Goal: Task Accomplishment & Management: Use online tool/utility

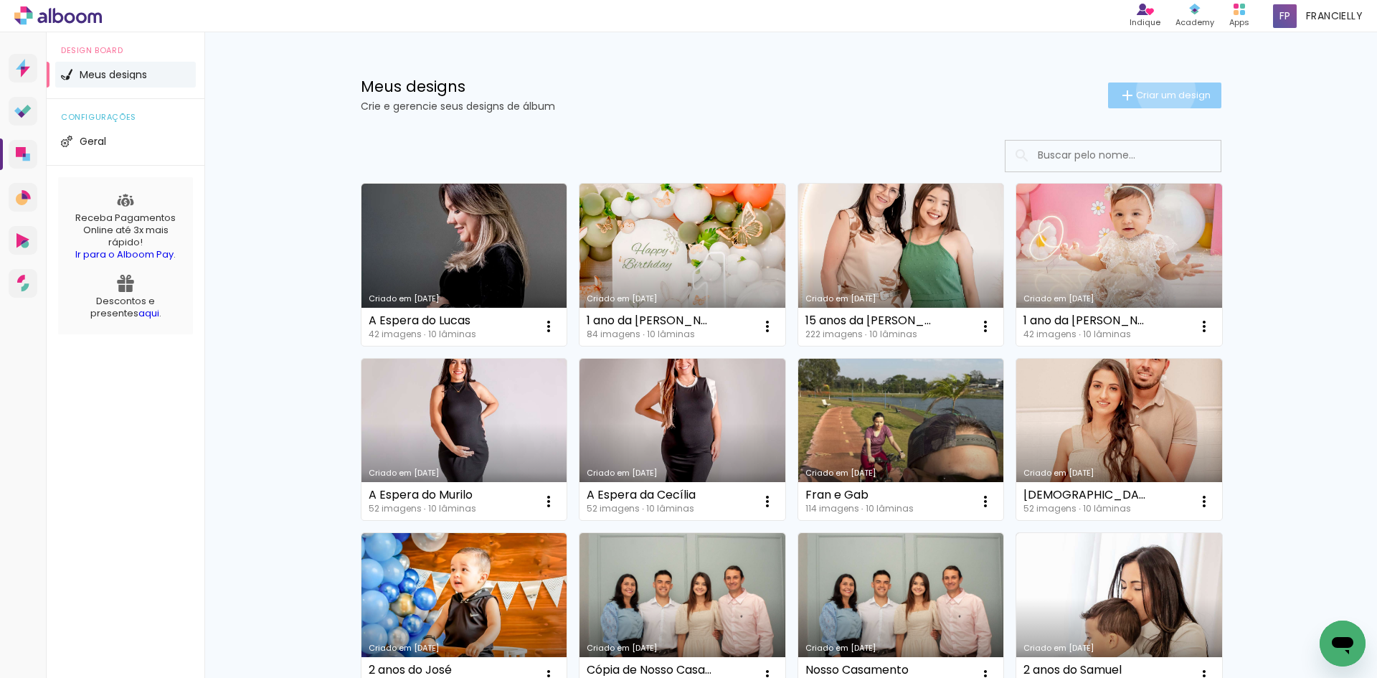
click at [1158, 90] on span "Criar um design" at bounding box center [1173, 94] width 75 height 9
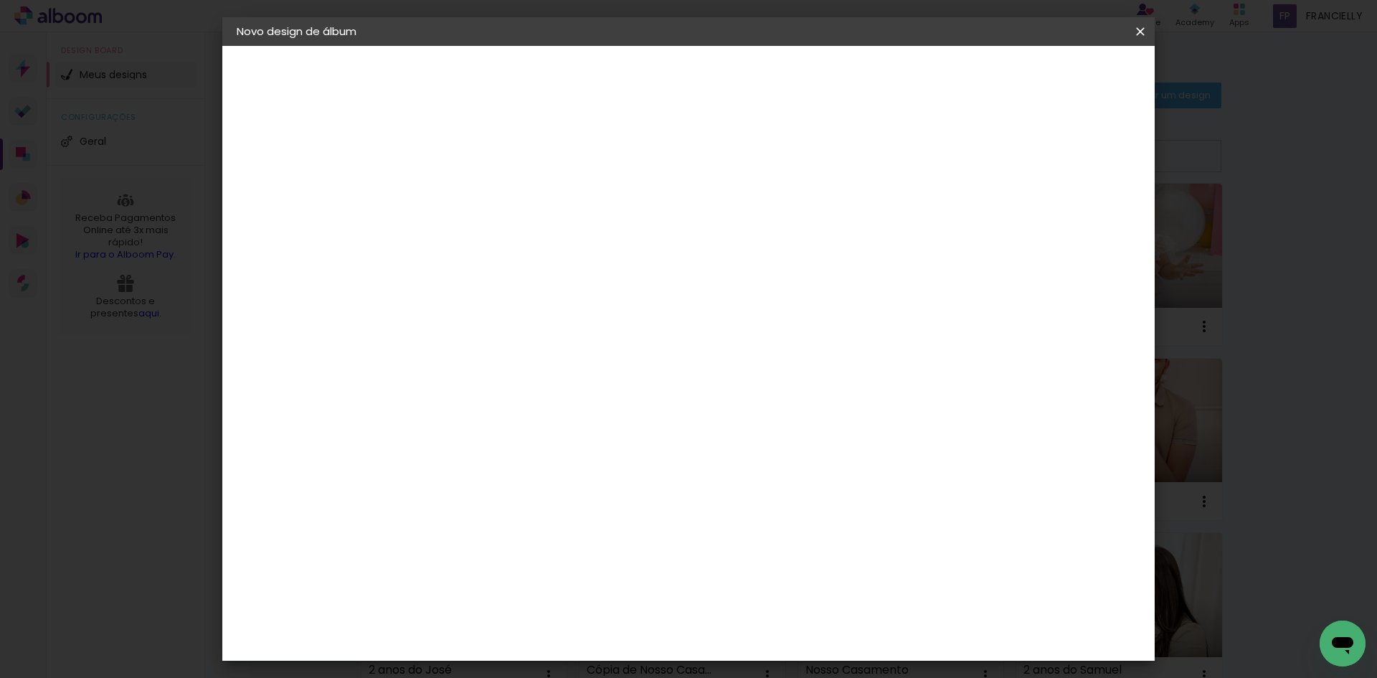
click at [471, 186] on input at bounding box center [471, 192] width 0 height 22
type input "N"
type input "Álbum do Pedro"
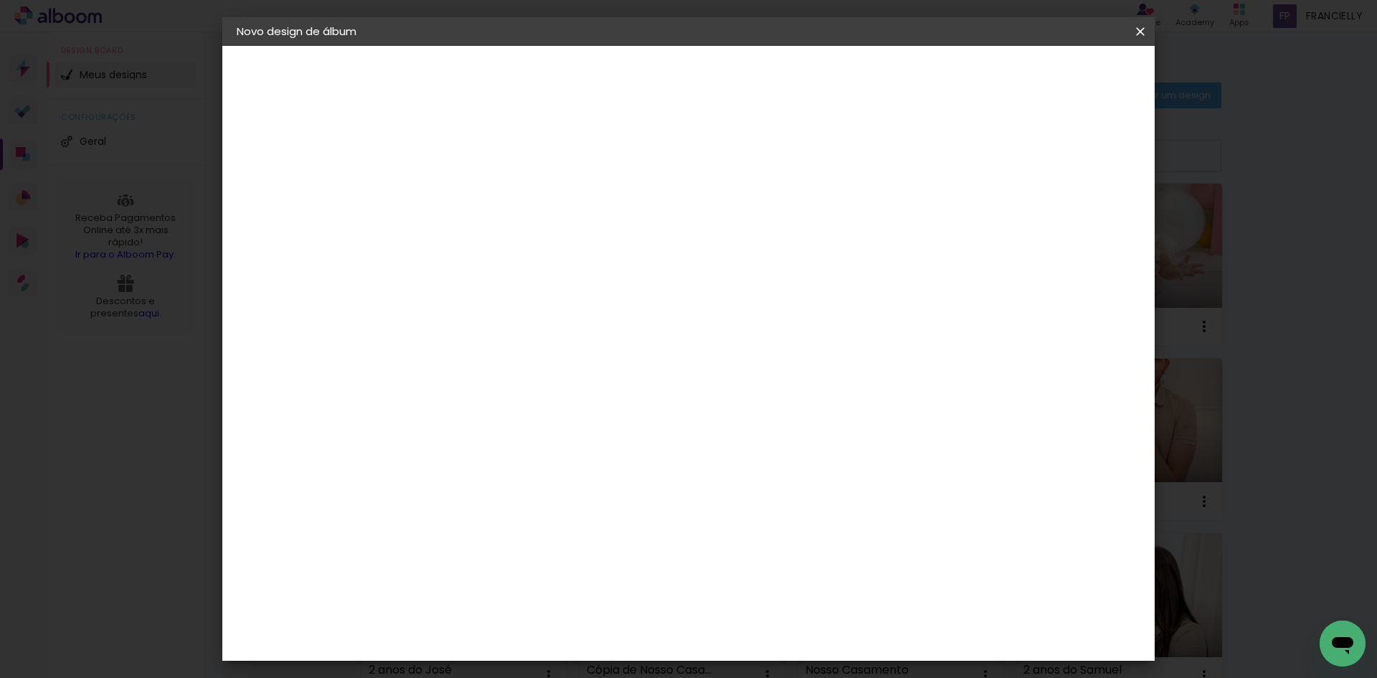
type paper-input "Álbum do Pedro"
click at [0, 0] on slot "Avançar" at bounding box center [0, 0] width 0 height 0
click at [0, 0] on slot "Tamanho Livre" at bounding box center [0, 0] width 0 height 0
click at [491, 277] on input at bounding box center [507, 273] width 145 height 18
type input "cr"
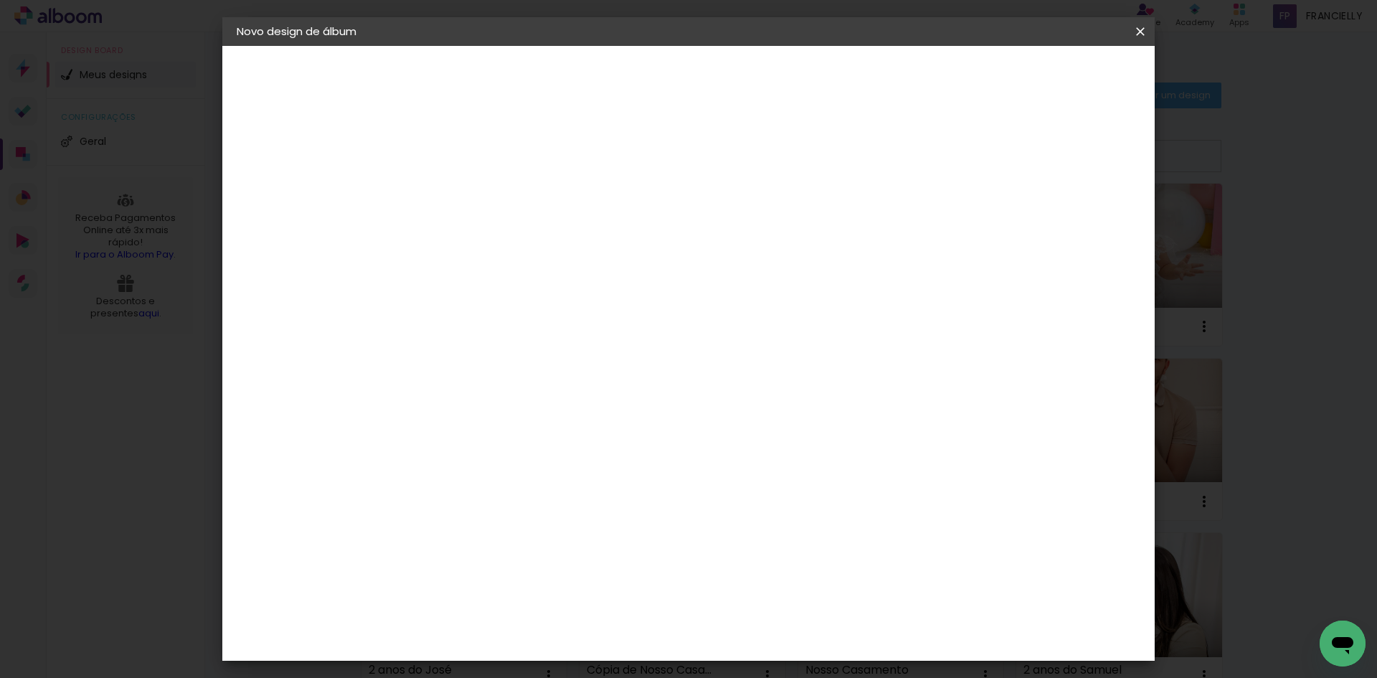
type paper-input "cr"
click at [506, 353] on div "Criativa Álbuns" at bounding box center [484, 361] width 44 height 23
click at [0, 0] on slot "Tamanho Livre" at bounding box center [0, 0] width 0 height 0
click at [694, 298] on div "Sugerir uma encadernadora" at bounding box center [649, 299] width 89 height 23
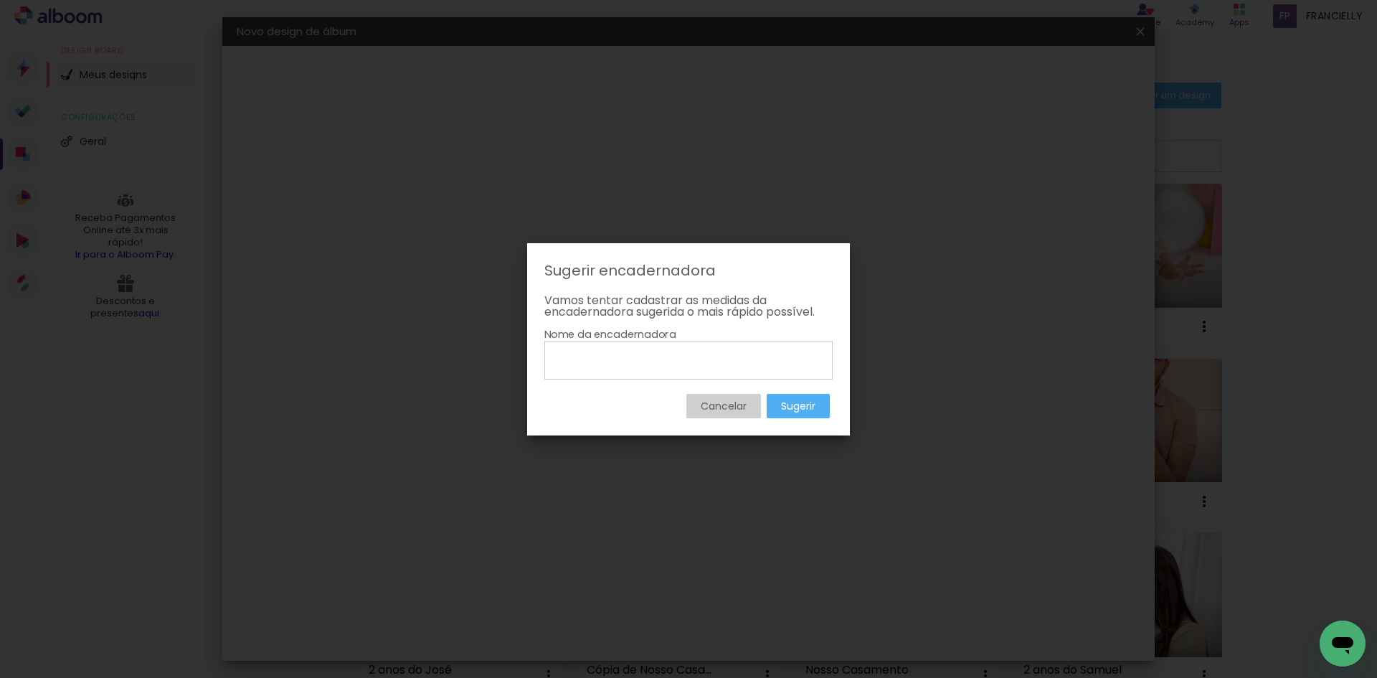
click at [0, 0] on slot "Cancelar" at bounding box center [0, 0] width 0 height 0
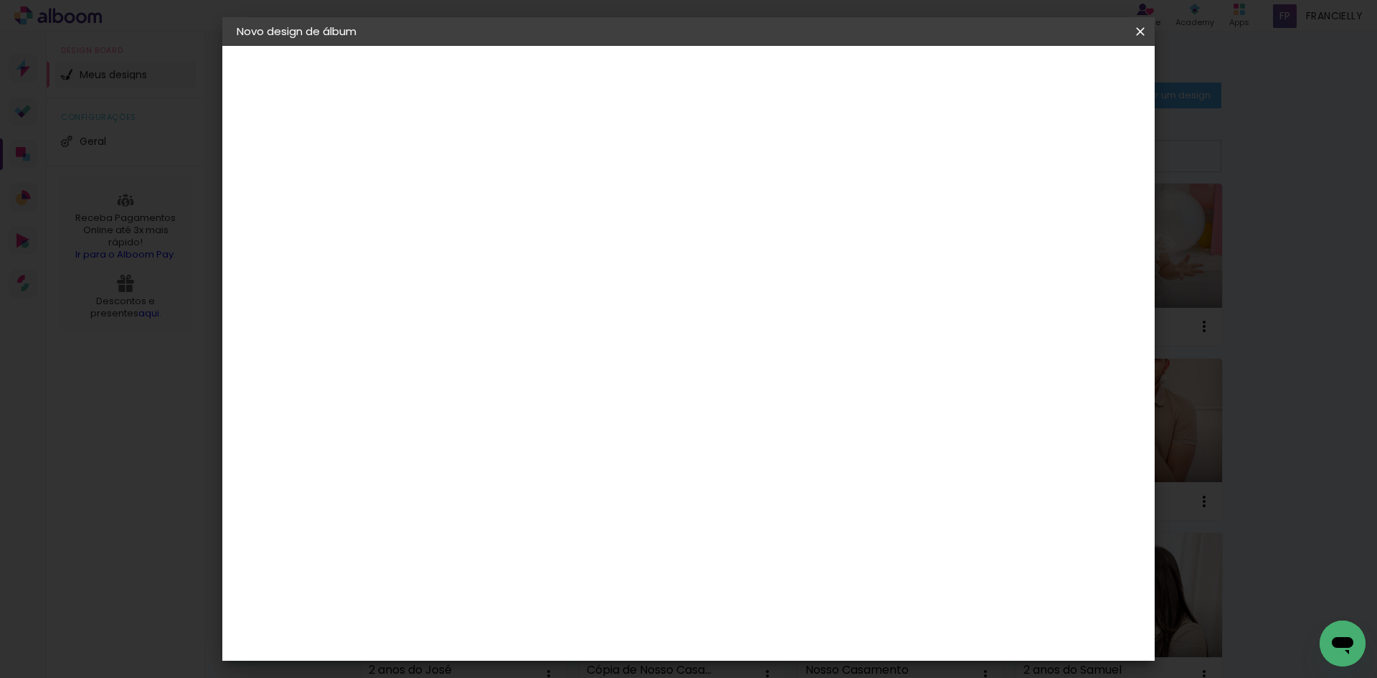
click at [506, 356] on div "Criativa Álbuns" at bounding box center [484, 361] width 44 height 23
click at [0, 0] on slot "Avançar" at bounding box center [0, 0] width 0 height 0
drag, startPoint x: 795, startPoint y: 227, endPoint x: 792, endPoint y: 237, distance: 9.8
click at [527, 239] on input "text" at bounding box center [499, 250] width 56 height 22
click at [791, 240] on paper-item "Fotolivro Premium" at bounding box center [781, 238] width 287 height 29
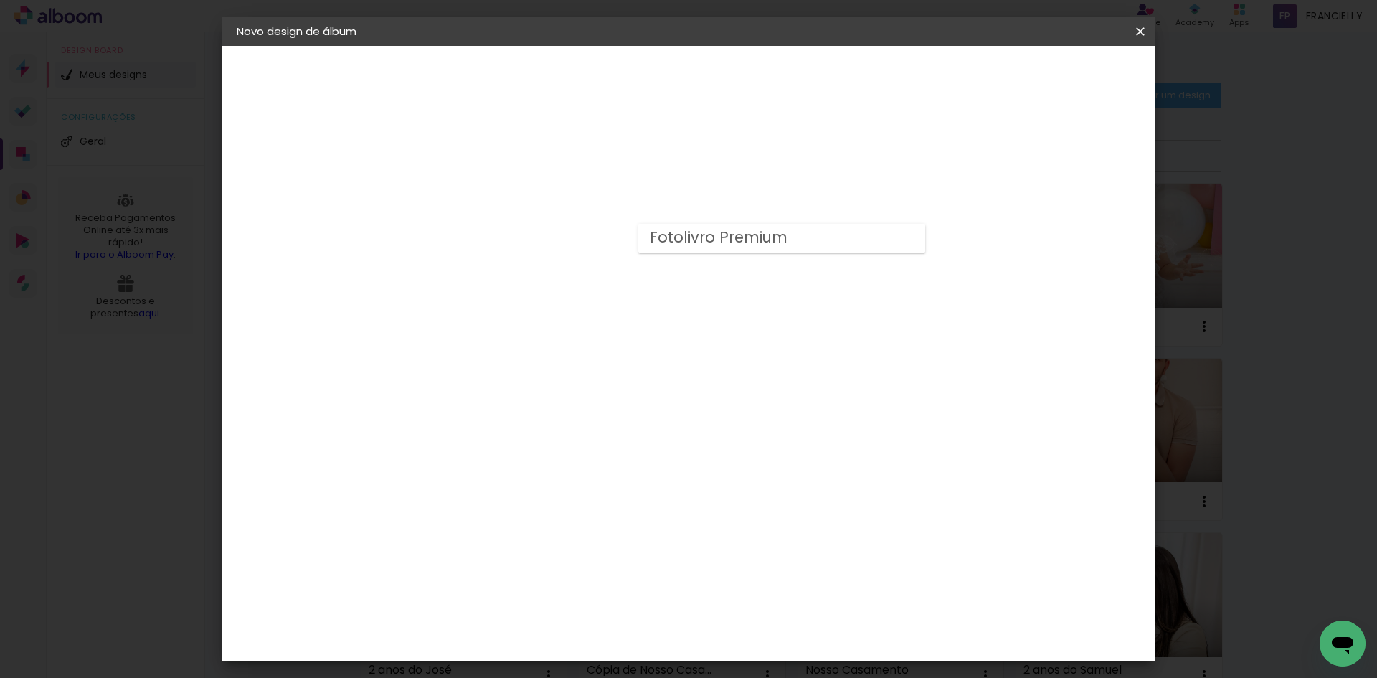
type input "Fotolivro Premium"
click at [568, 615] on span "15 × 15" at bounding box center [534, 634] width 67 height 38
click at [0, 0] on slot "Avançar" at bounding box center [0, 0] width 0 height 0
click at [1065, 83] on paper-button "Iniciar design" at bounding box center [1018, 76] width 94 height 24
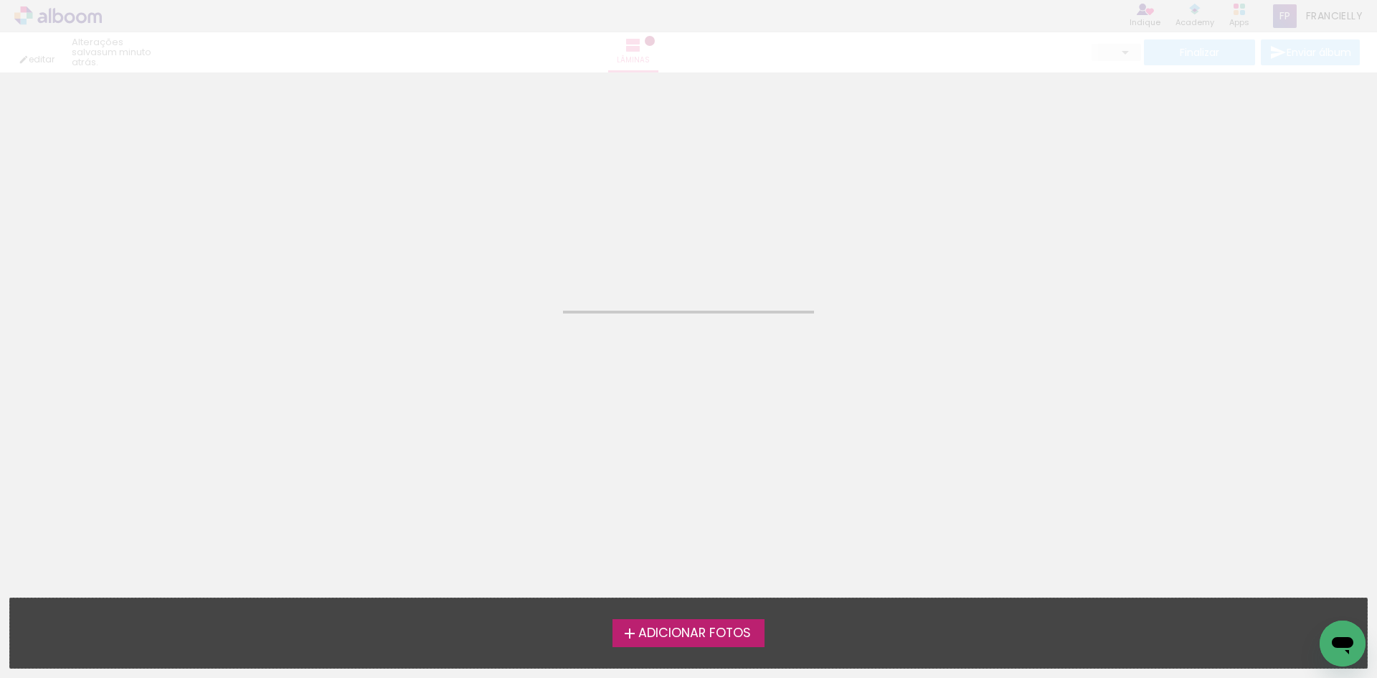
click at [663, 631] on span "Adicionar Fotos" at bounding box center [694, 633] width 113 height 13
click at [0, 0] on input "file" at bounding box center [0, 0] width 0 height 0
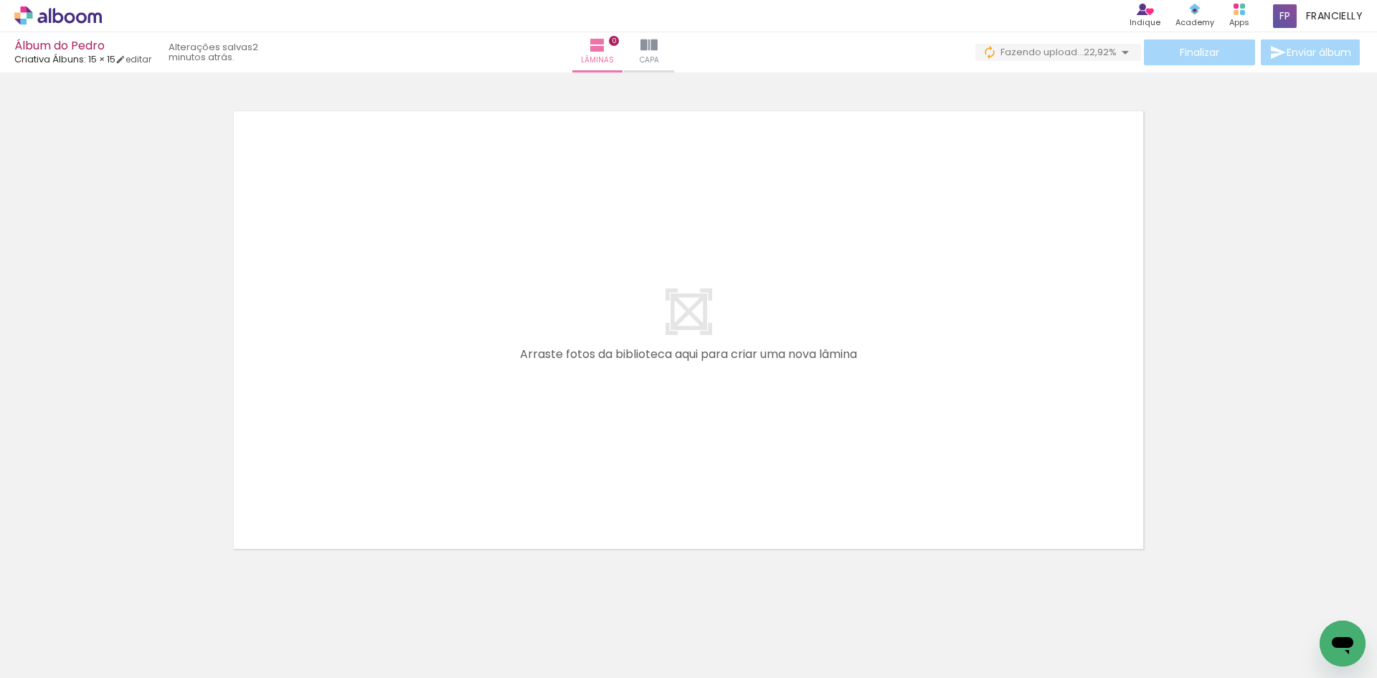
scroll to position [0, 2601]
drag, startPoint x: 260, startPoint y: 635, endPoint x: 529, endPoint y: 389, distance: 364.0
click at [529, 390] on quentale-workspace at bounding box center [688, 339] width 1377 height 678
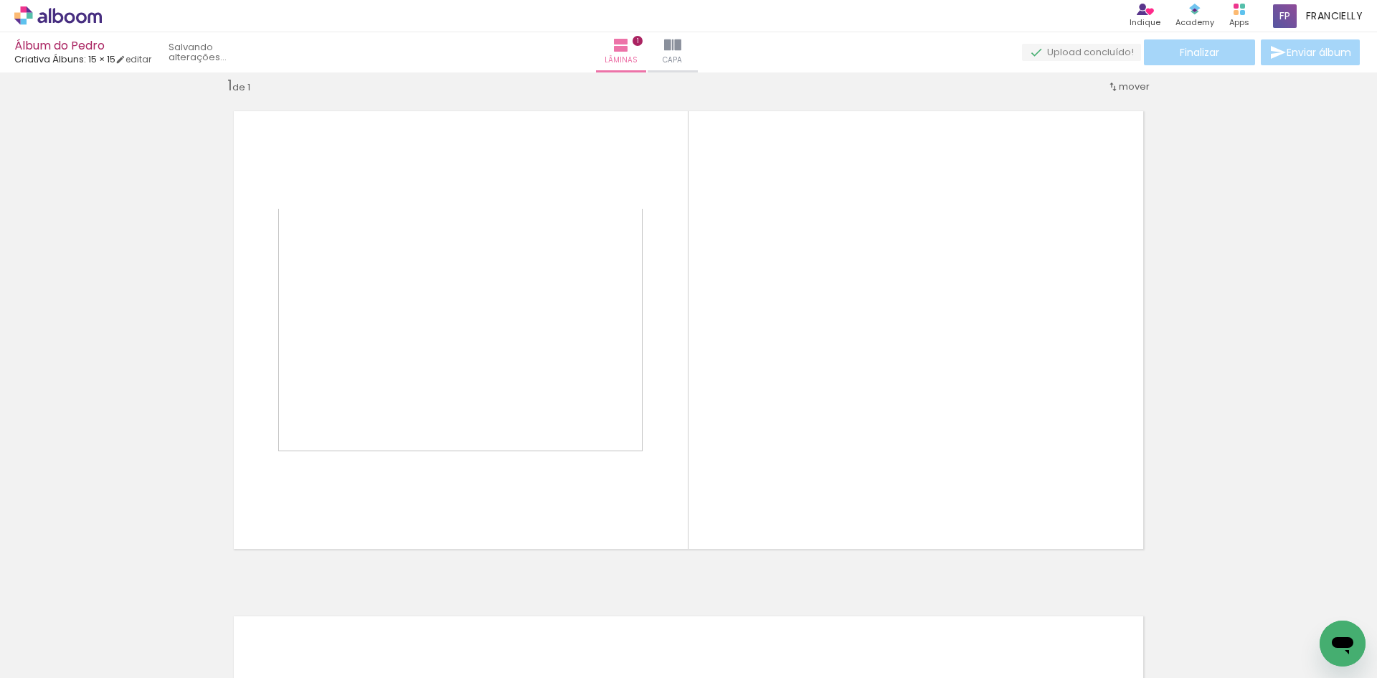
scroll to position [19, 0]
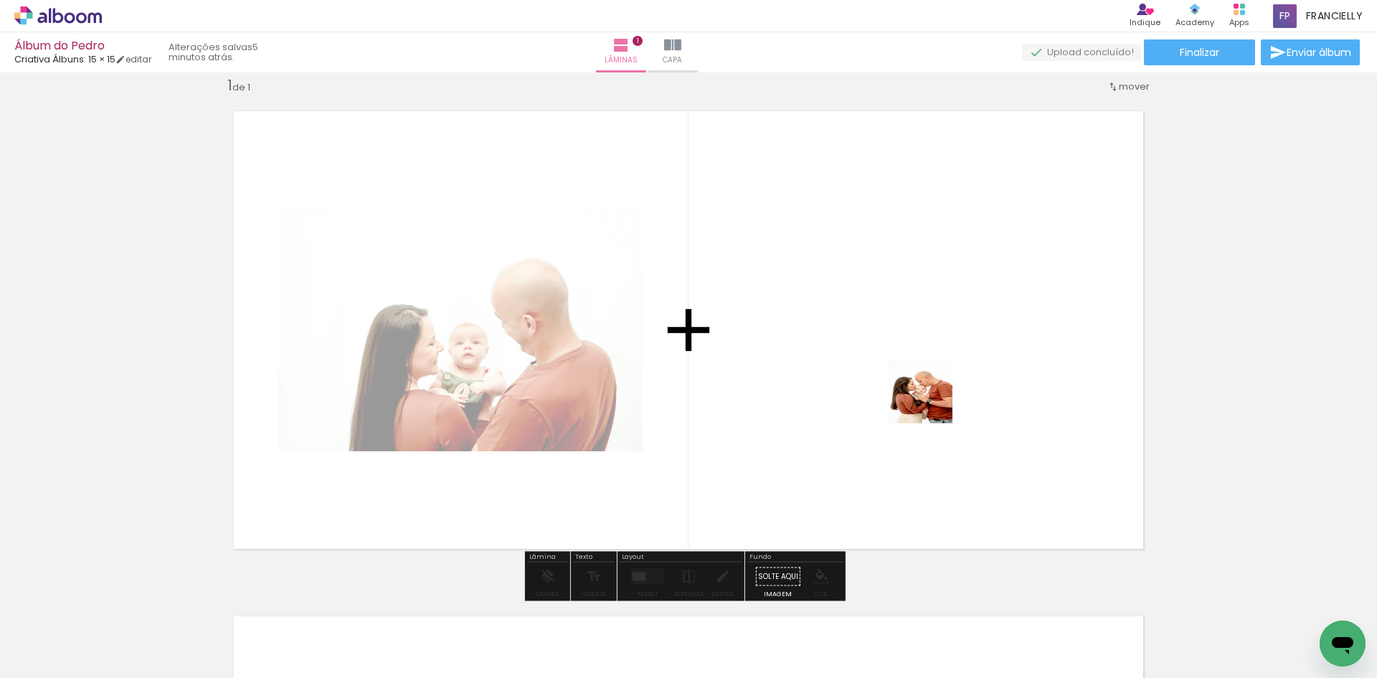
drag, startPoint x: 199, startPoint y: 643, endPoint x: 978, endPoint y: 355, distance: 831.0
click at [1105, 323] on quentale-workspace at bounding box center [688, 339] width 1377 height 678
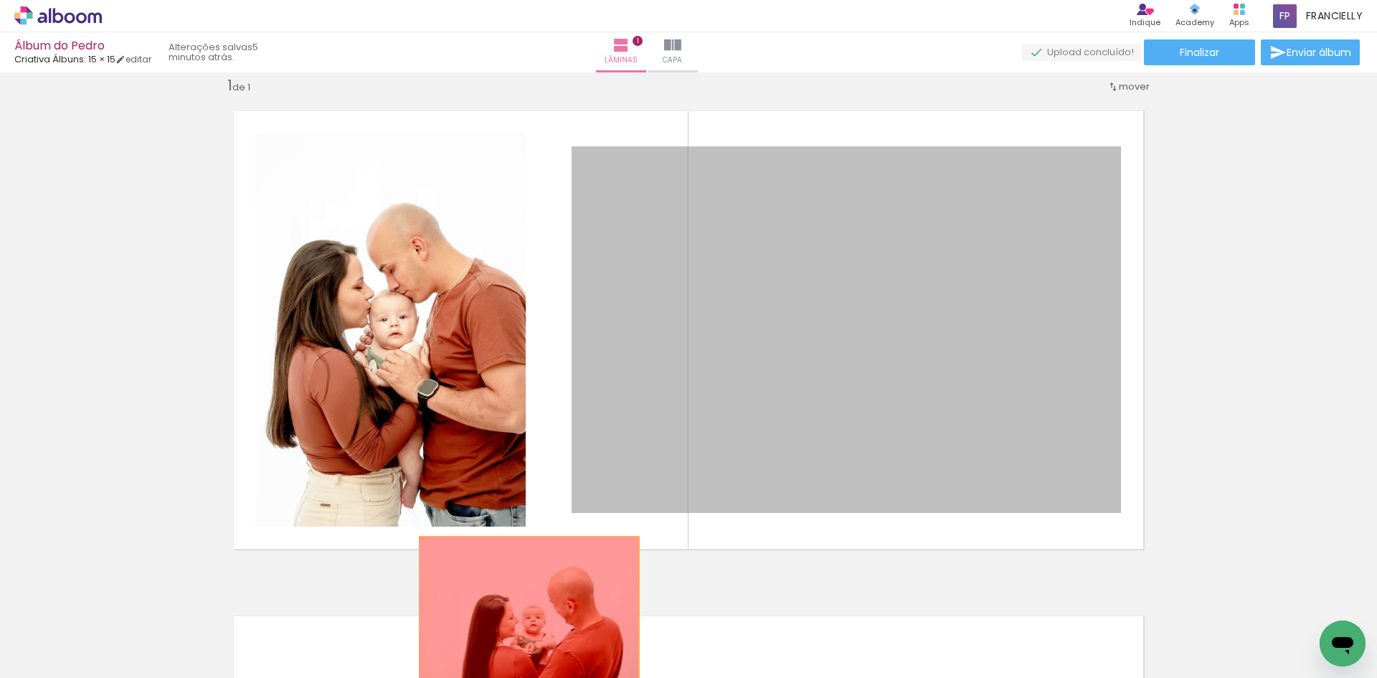
drag, startPoint x: 666, startPoint y: 480, endPoint x: 519, endPoint y: 606, distance: 193.8
click at [521, 612] on quentale-workspace at bounding box center [688, 339] width 1377 height 678
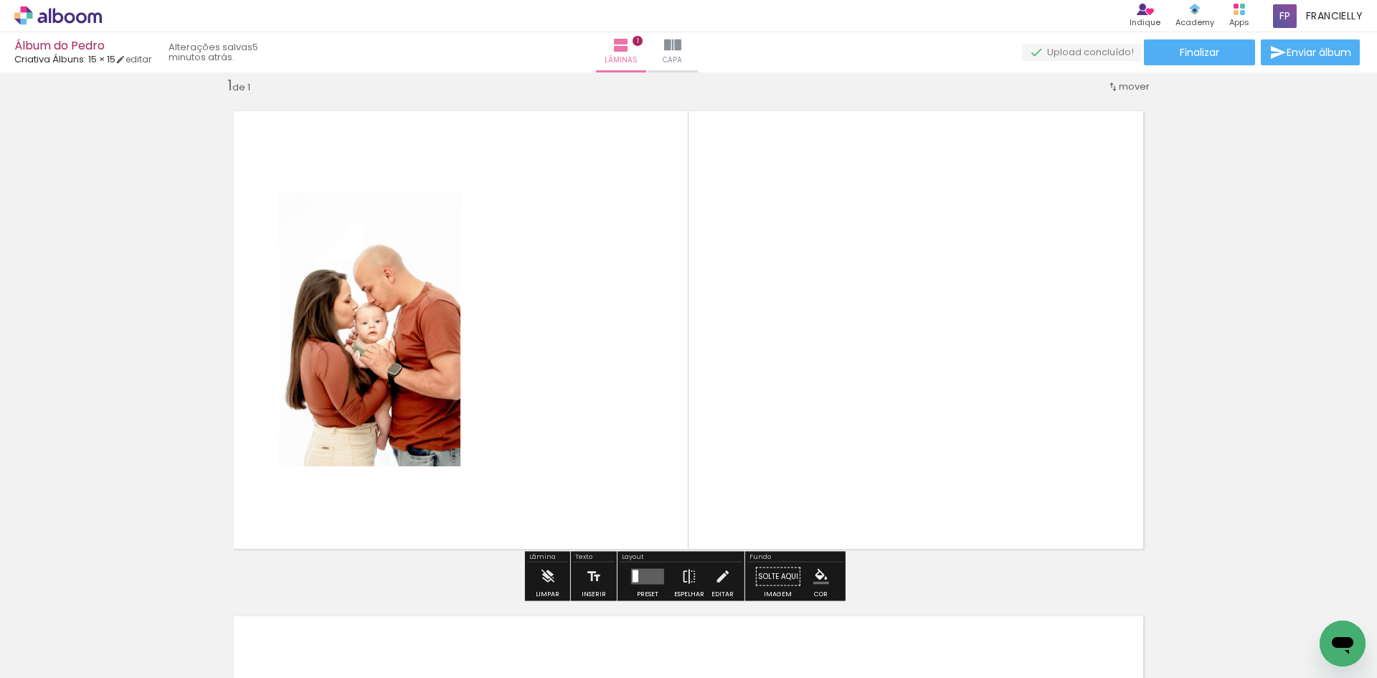
click at [648, 572] on quentale-layouter at bounding box center [647, 577] width 33 height 16
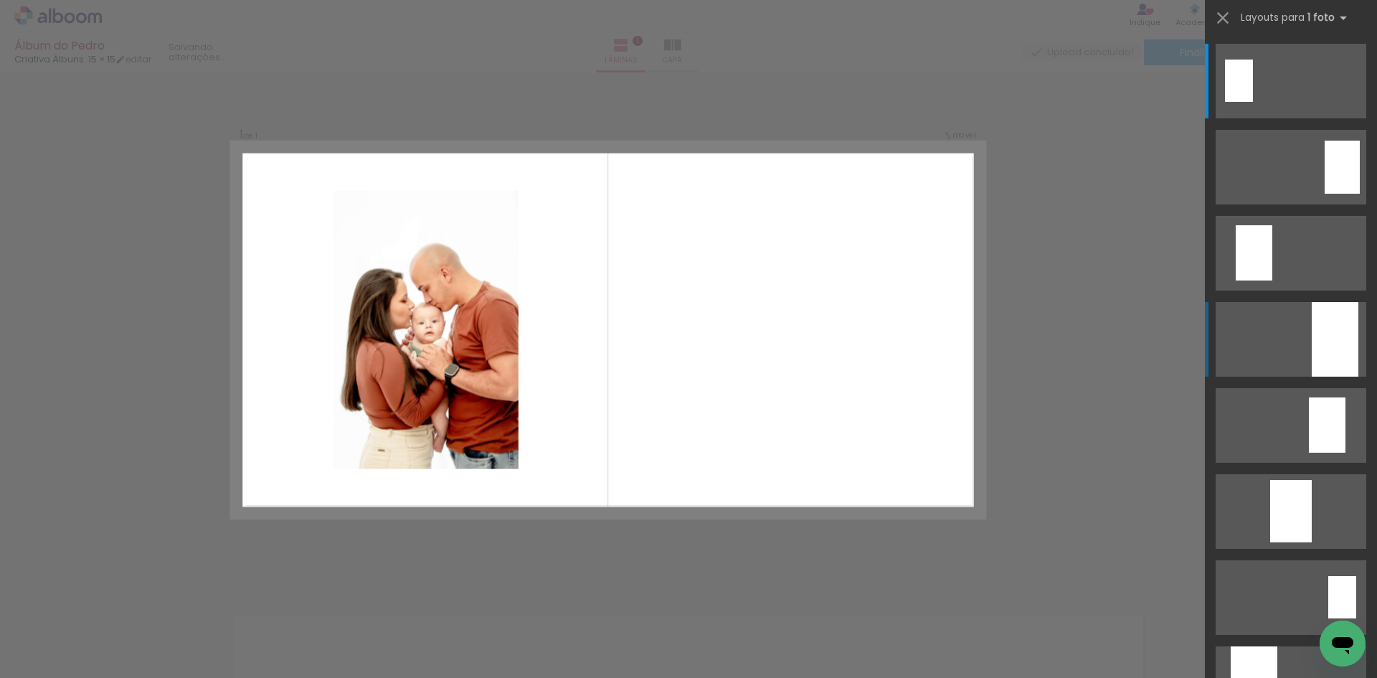
scroll to position [18, 0]
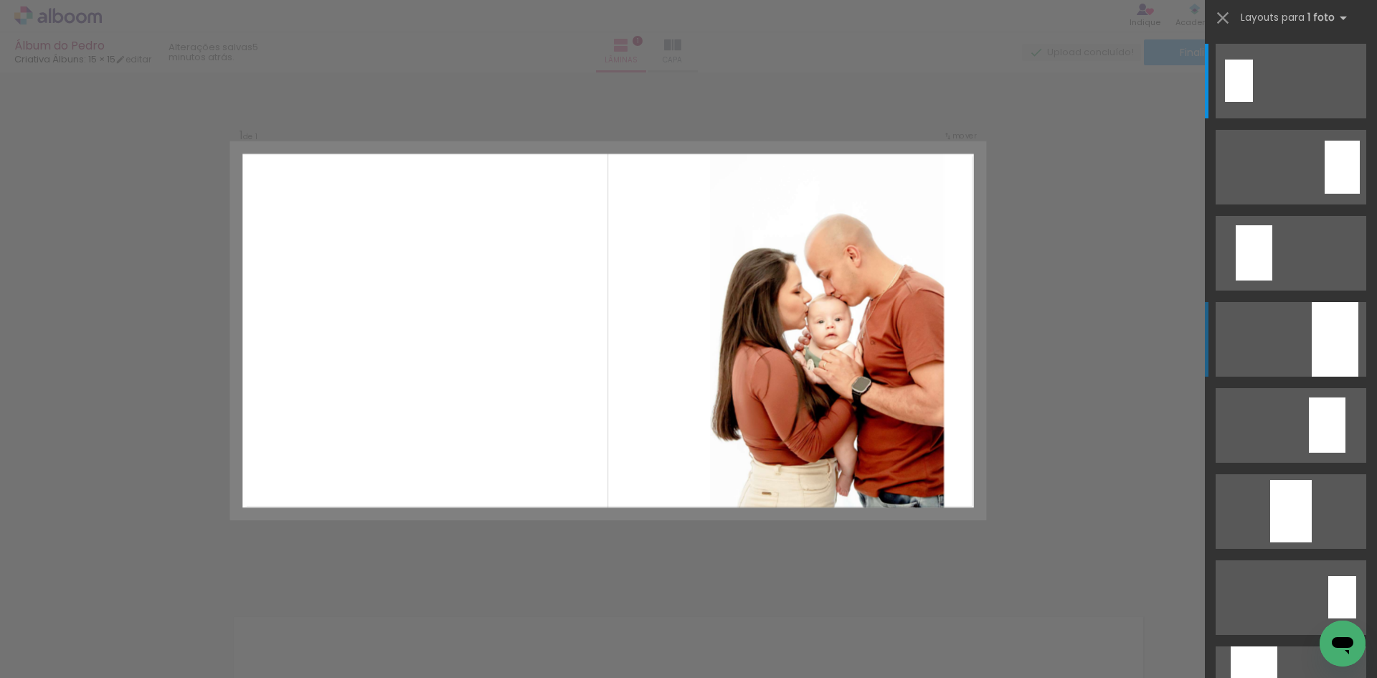
click at [1339, 346] on div at bounding box center [1335, 339] width 47 height 75
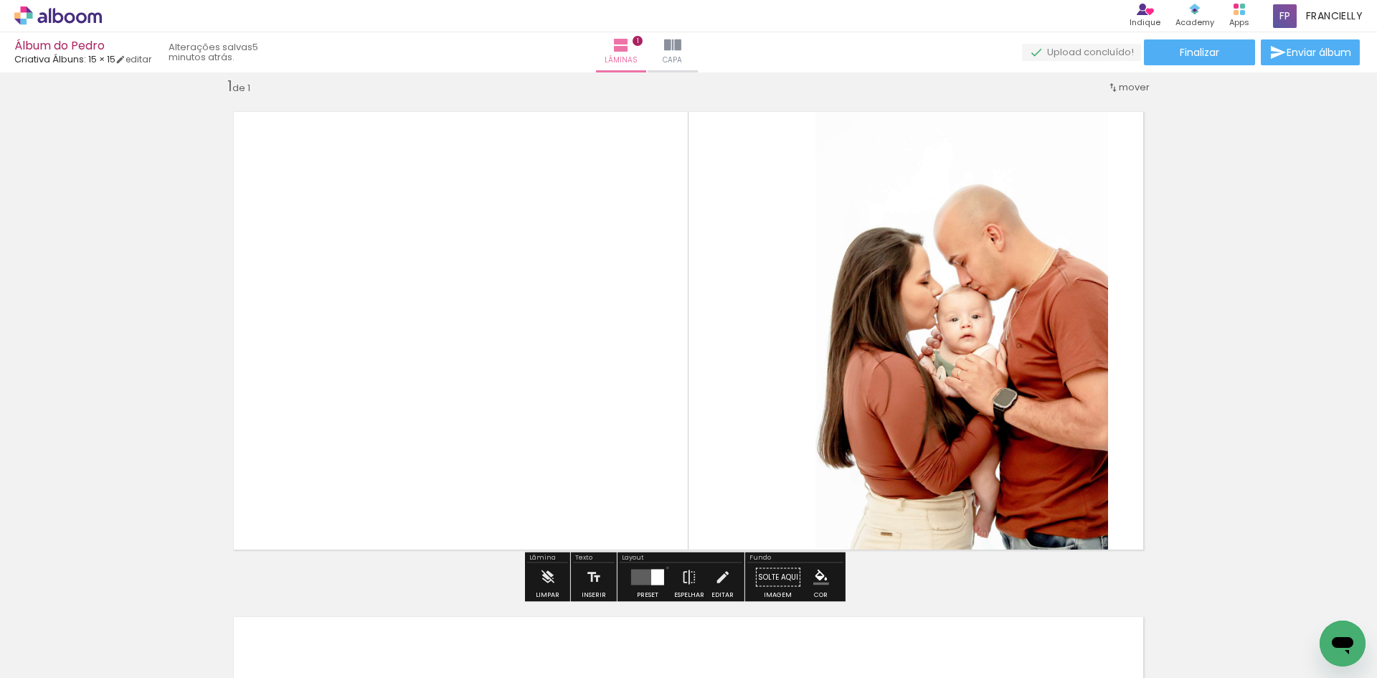
click at [664, 567] on paper-button "Preset" at bounding box center [648, 581] width 46 height 37
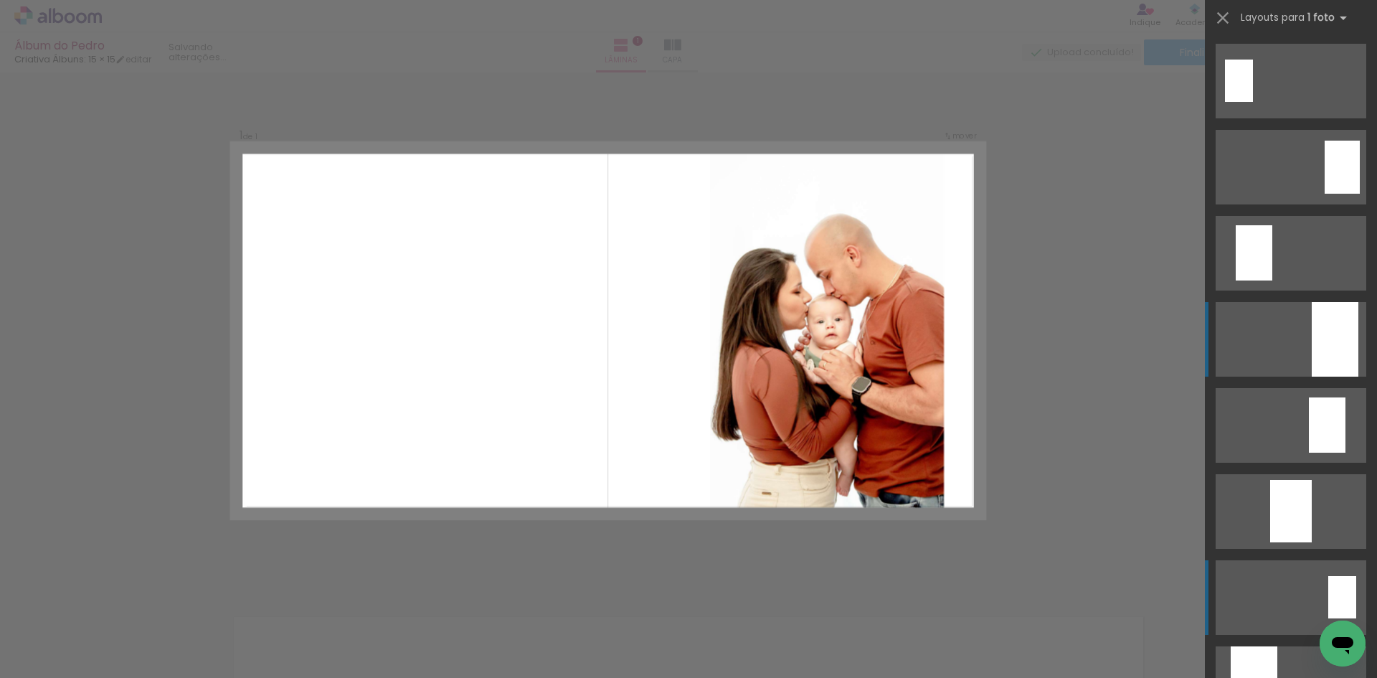
scroll to position [258, 0]
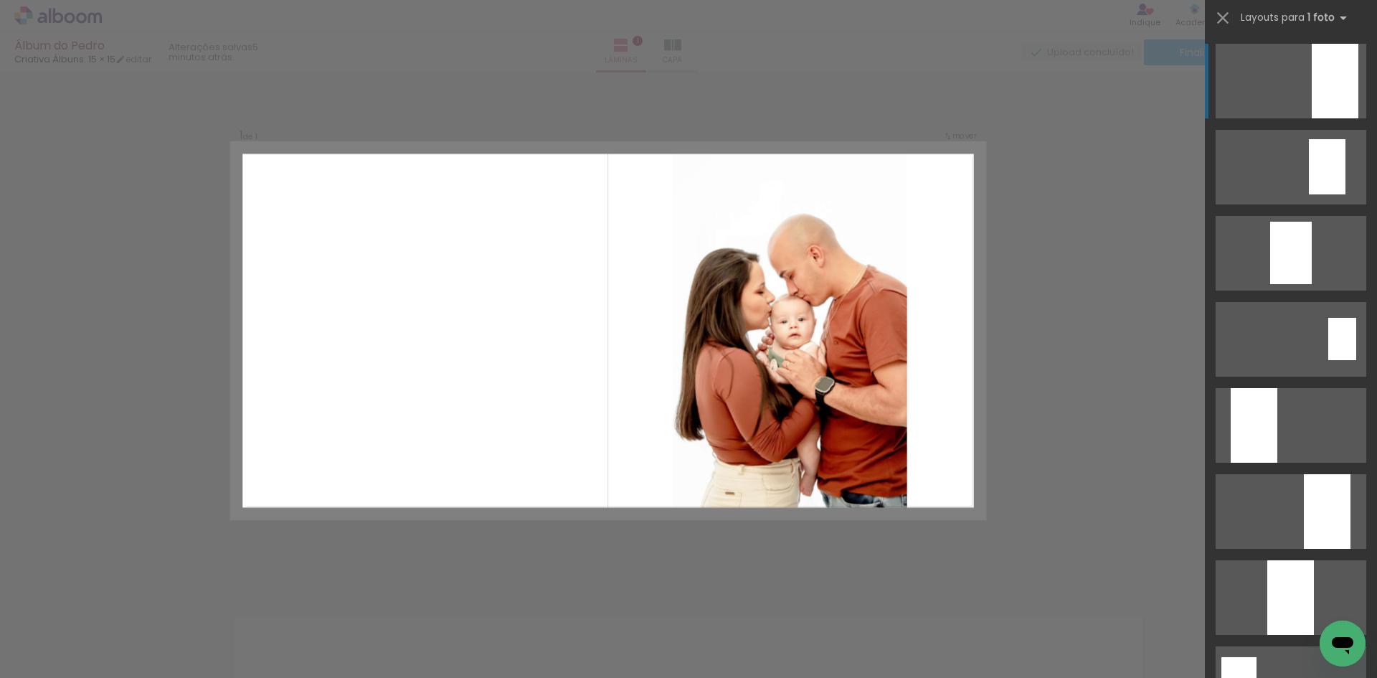
click at [1307, 523] on div at bounding box center [1327, 511] width 47 height 75
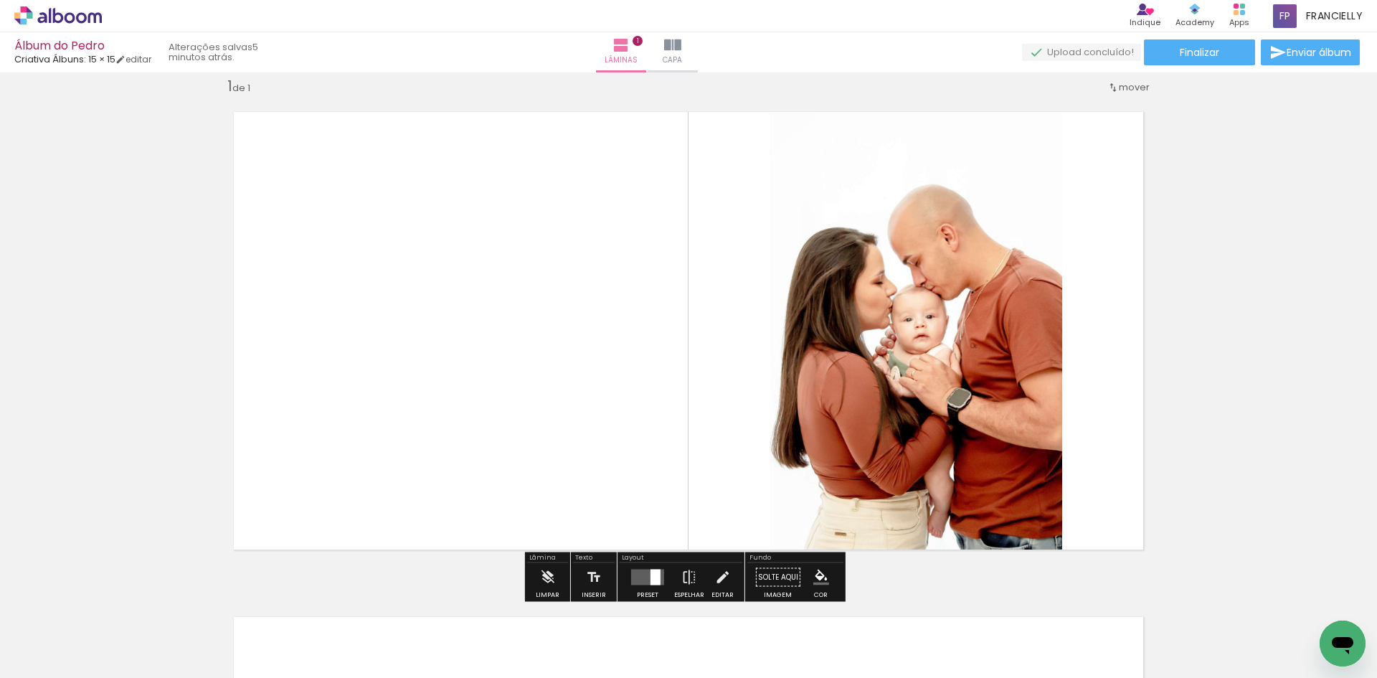
click at [1277, 366] on div "Inserir lâmina 1 de 1" at bounding box center [688, 565] width 1377 height 1011
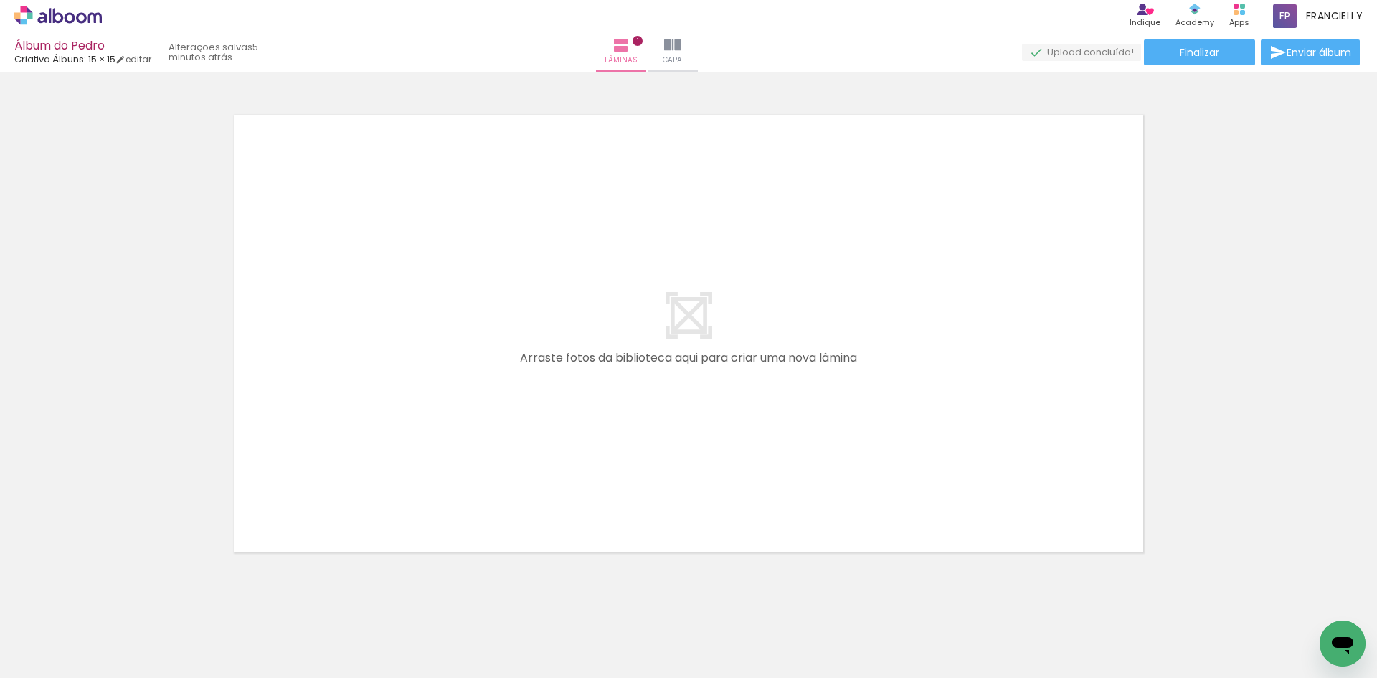
scroll to position [0, 855]
drag, startPoint x: 252, startPoint y: 635, endPoint x: 369, endPoint y: 572, distance: 132.5
click at [380, 359] on quentale-workspace at bounding box center [688, 339] width 1377 height 678
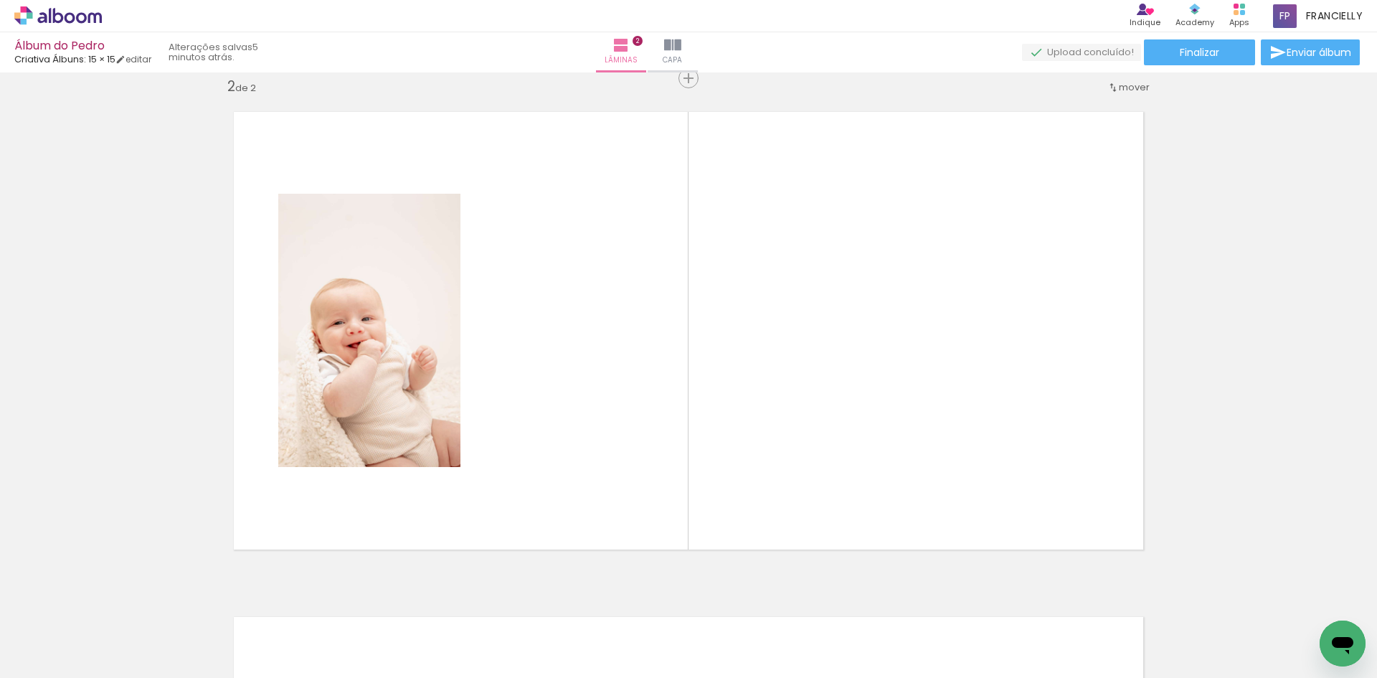
scroll to position [524, 0]
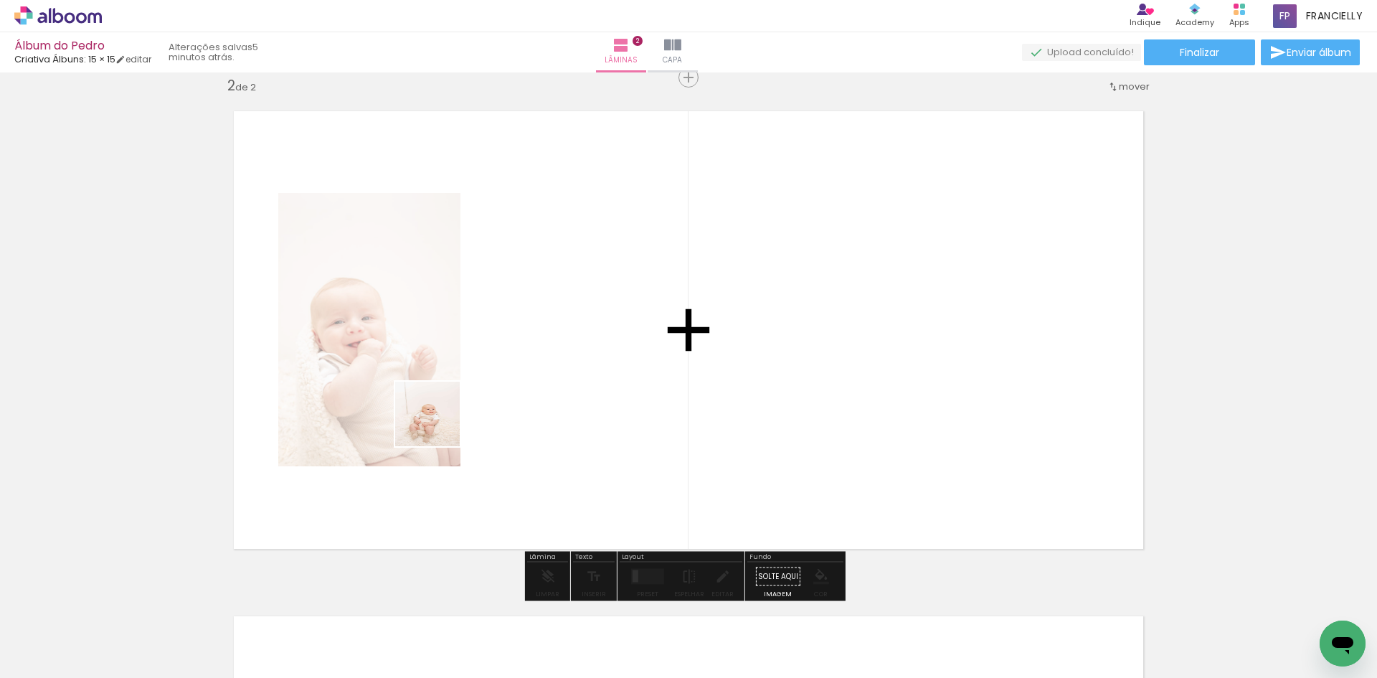
drag, startPoint x: 331, startPoint y: 615, endPoint x: 506, endPoint y: 545, distance: 189.3
click at [488, 359] on quentale-workspace at bounding box center [688, 339] width 1377 height 678
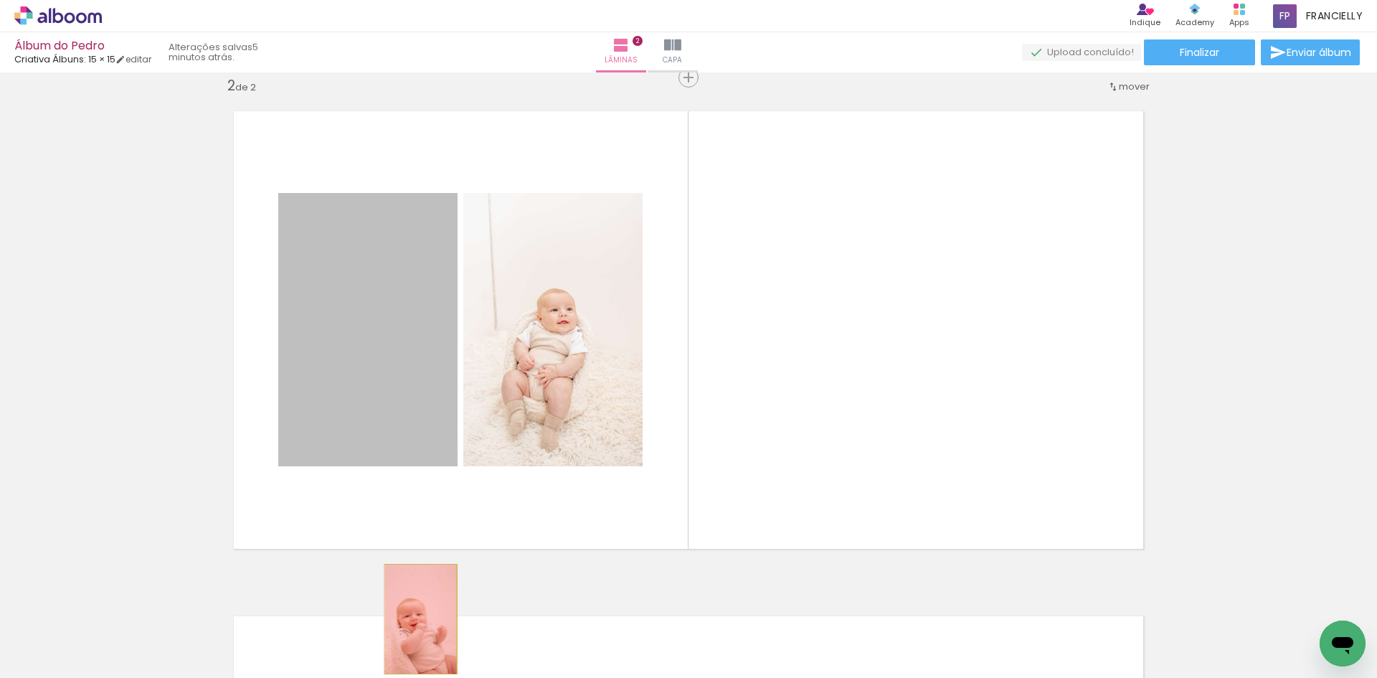
drag, startPoint x: 424, startPoint y: 354, endPoint x: 558, endPoint y: 395, distance: 140.2
click at [415, 618] on quentale-workspace at bounding box center [688, 339] width 1377 height 678
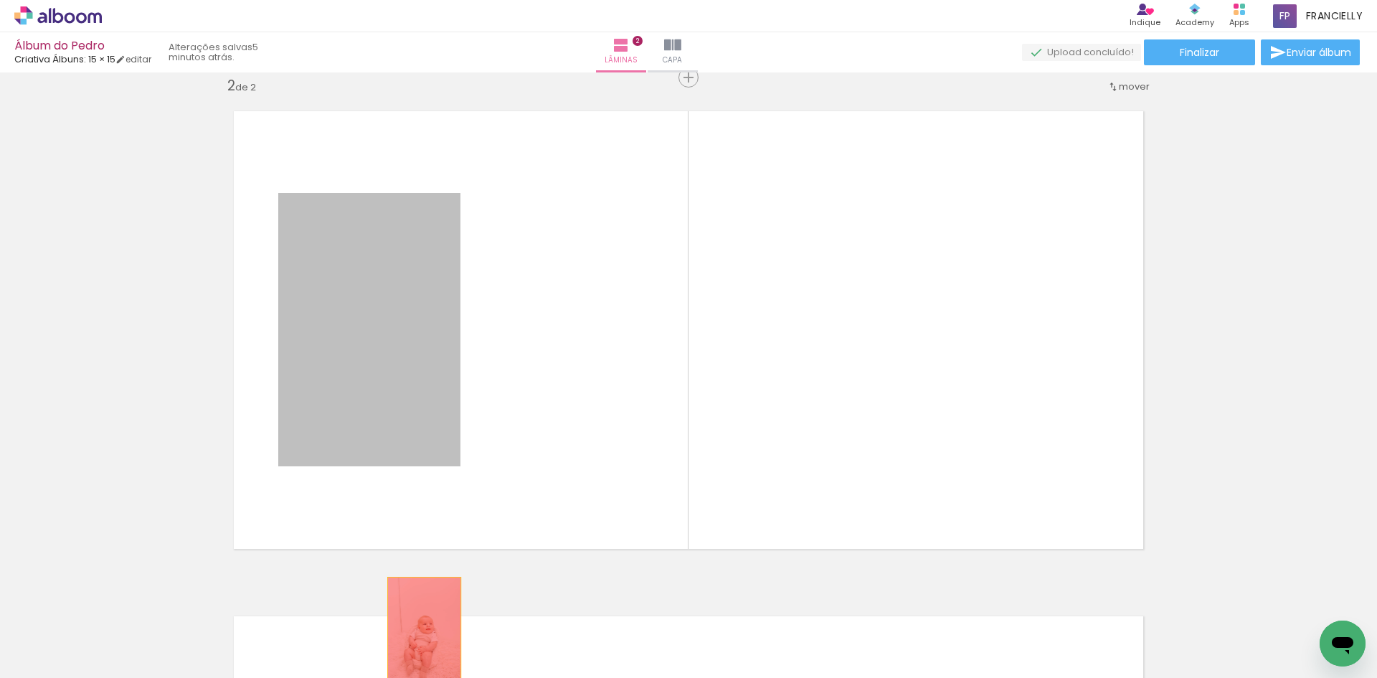
drag, startPoint x: 380, startPoint y: 378, endPoint x: 419, endPoint y: 632, distance: 256.9
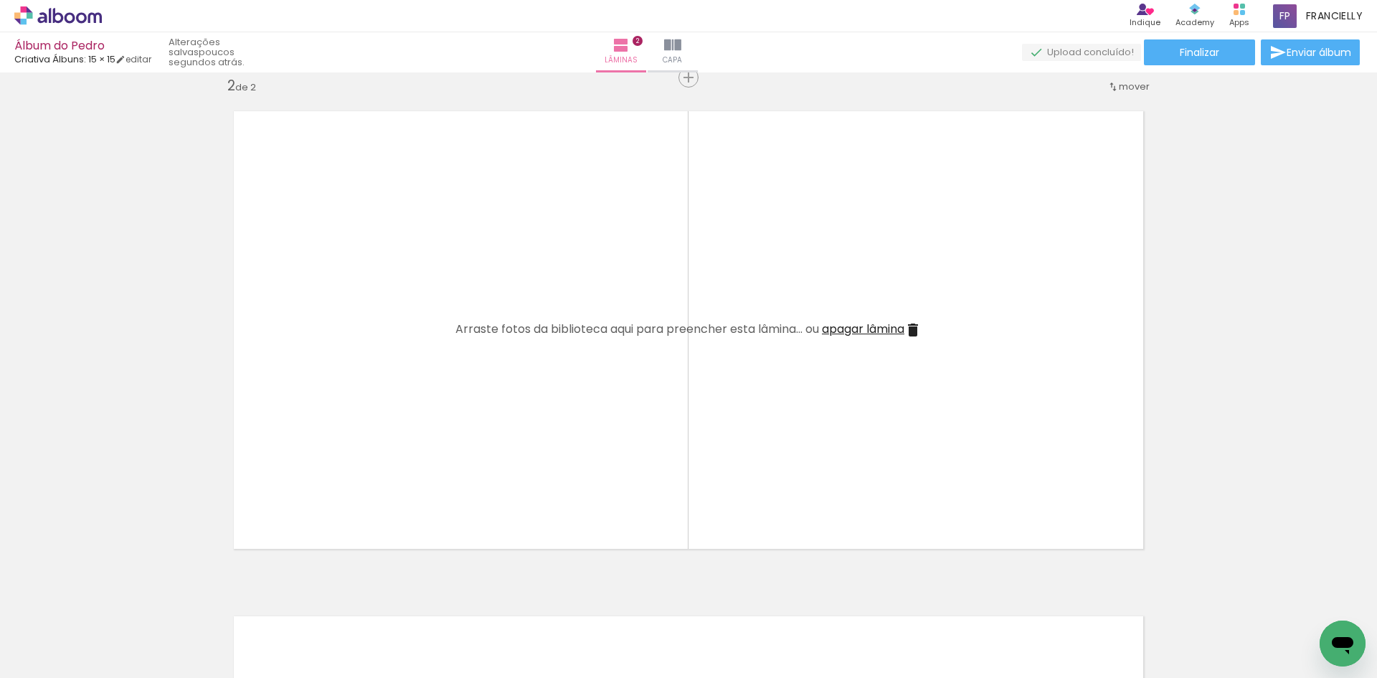
scroll to position [0, 0]
drag, startPoint x: 197, startPoint y: 596, endPoint x: 224, endPoint y: 597, distance: 26.6
click at [197, 597] on iron-icon at bounding box center [192, 600] width 15 height 15
